Goal: Navigation & Orientation: Find specific page/section

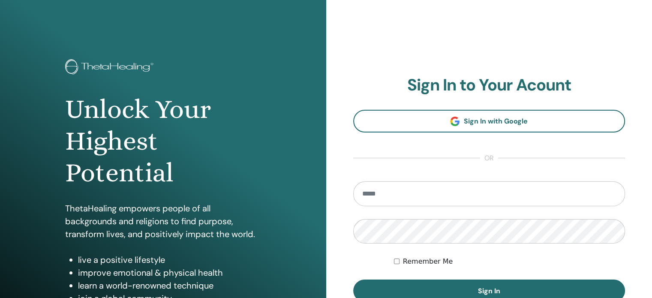
click at [387, 196] on input "email" at bounding box center [489, 193] width 272 height 25
type input "**********"
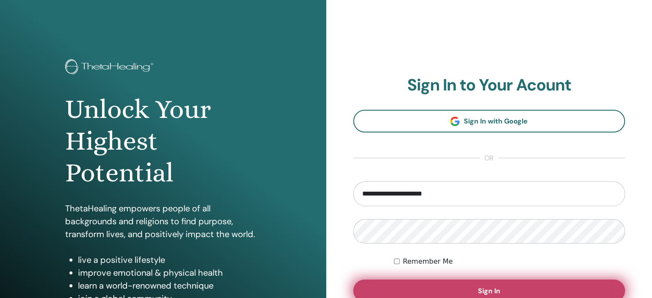
click at [403, 290] on button "Sign In" at bounding box center [489, 290] width 272 height 22
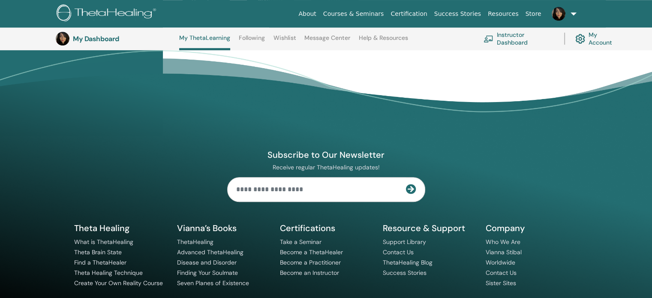
scroll to position [659, 0]
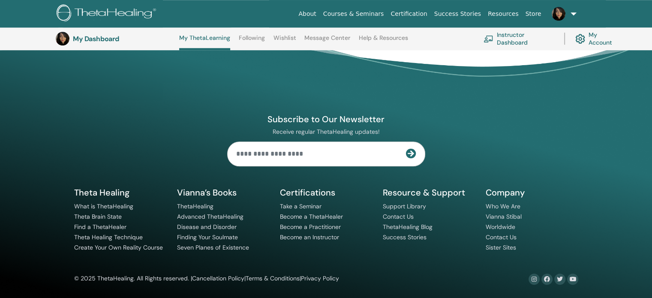
click at [494, 75] on div "Subscribe to Our Newsletter Receive regular ThetaHealing updates! Theta Healing…" at bounding box center [326, 168] width 514 height 233
click at [513, 42] on link "Instructor Dashboard" at bounding box center [518, 38] width 70 height 19
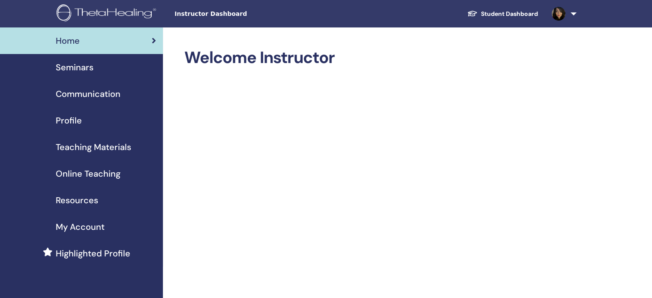
click at [93, 173] on span "Online Teaching" at bounding box center [88, 173] width 65 height 13
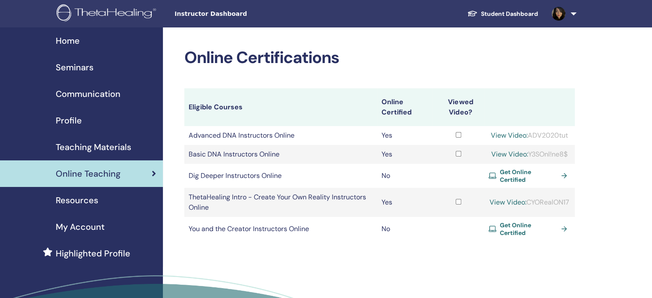
click at [93, 69] on span "Seminars" at bounding box center [75, 67] width 38 height 13
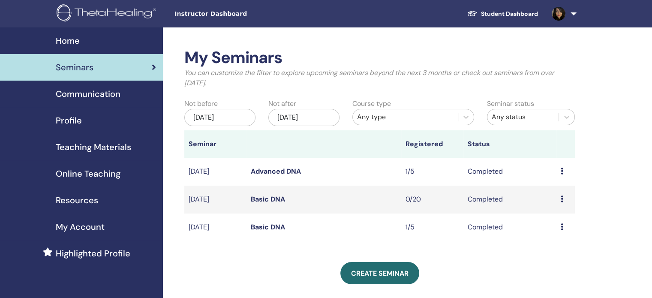
click at [70, 42] on span "Home" at bounding box center [68, 40] width 24 height 13
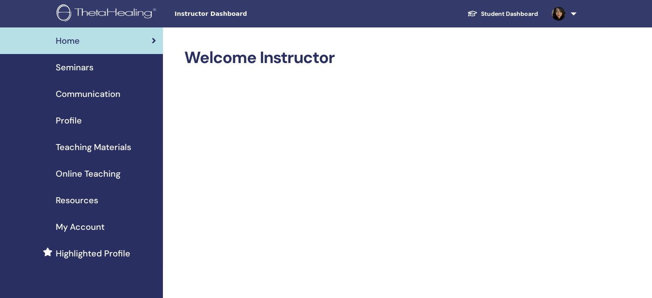
click at [67, 95] on span "Communication" at bounding box center [88, 93] width 65 height 13
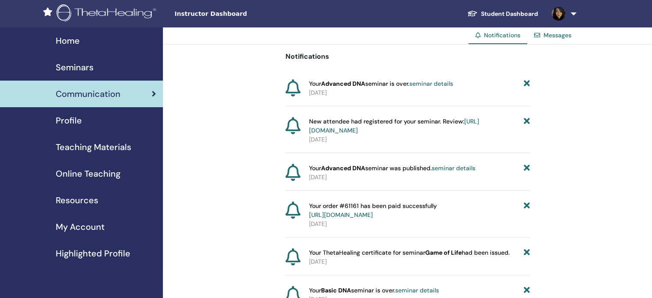
click at [81, 145] on span "Teaching Materials" at bounding box center [93, 147] width 75 height 13
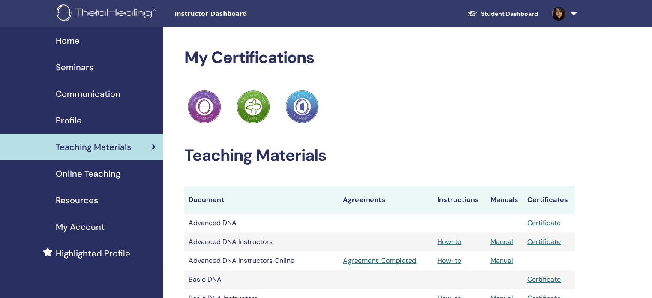
click at [78, 205] on span "Resources" at bounding box center [77, 200] width 42 height 13
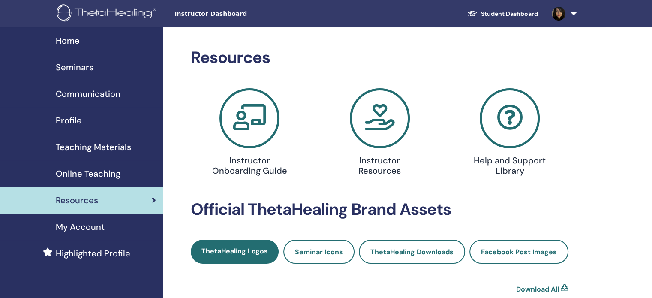
click at [89, 73] on span "Seminars" at bounding box center [75, 67] width 38 height 13
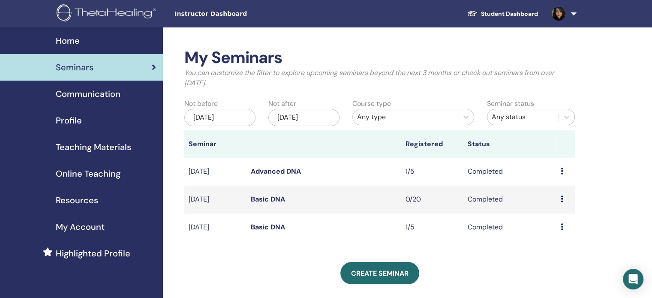
click at [200, 17] on span "Instructor Dashboard" at bounding box center [238, 13] width 129 height 9
click at [115, 68] on div "Seminars" at bounding box center [81, 67] width 149 height 13
click at [91, 8] on img at bounding box center [108, 13] width 102 height 19
